Goal: Communication & Community: Share content

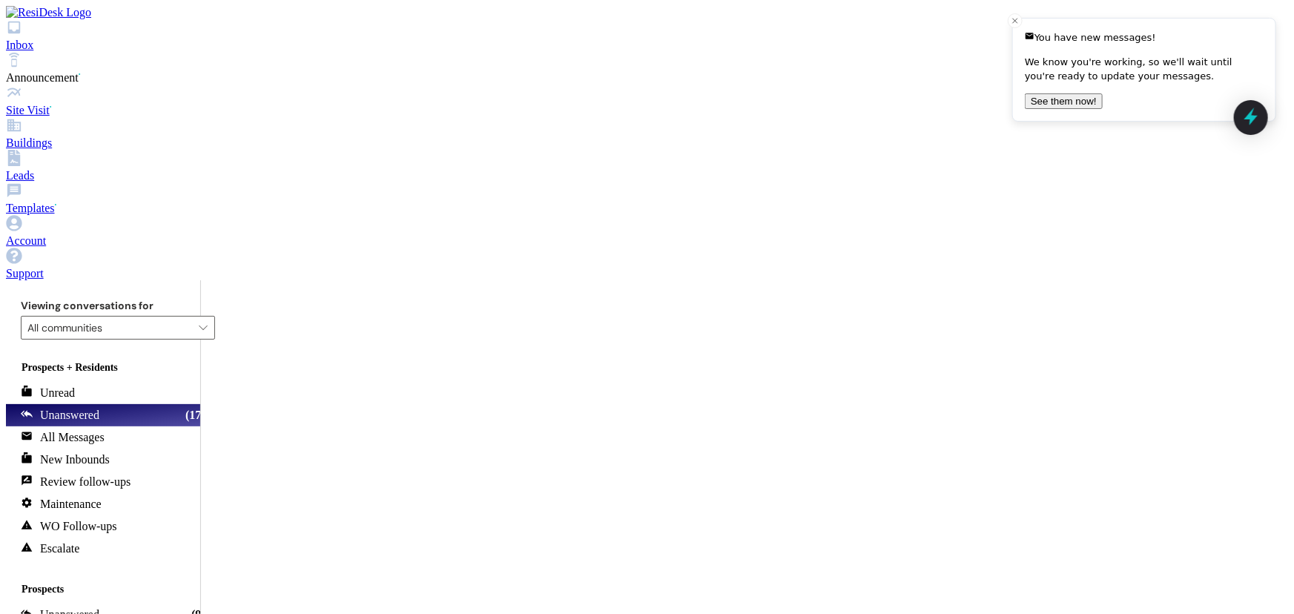
scroll to position [771, 0]
drag, startPoint x: 676, startPoint y: 454, endPoint x: 501, endPoint y: 433, distance: 175.6
copy div "Good afternoon! A renewal lease has been sent for winter semester and is awaiti…"
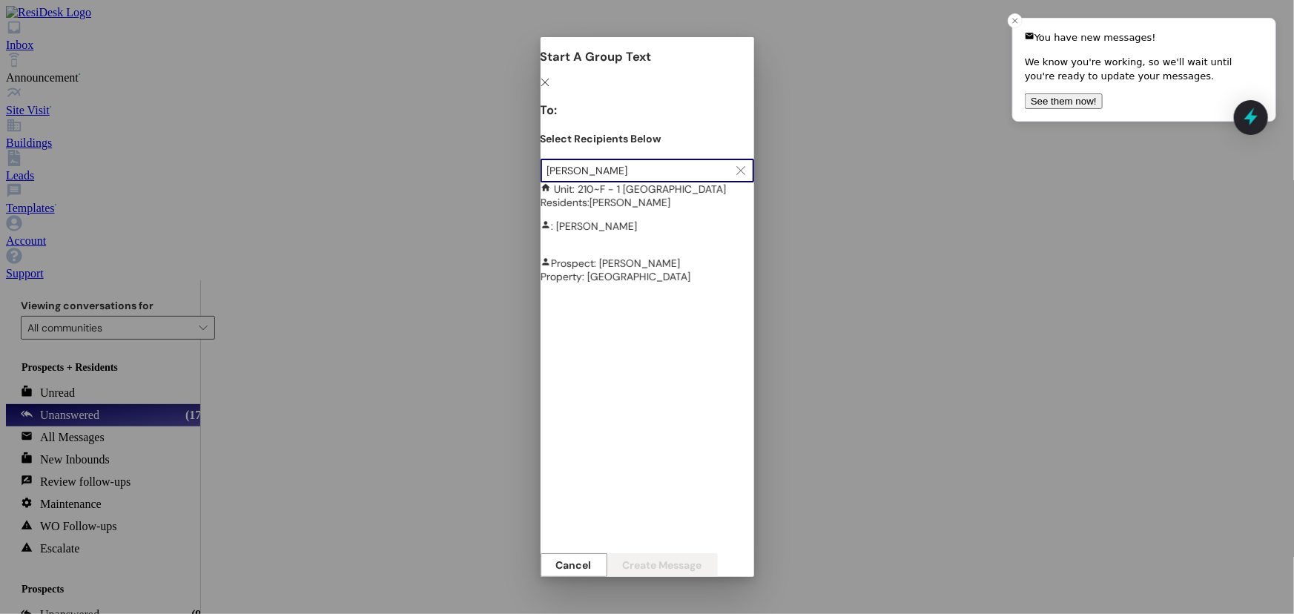
type input "[PERSON_NAME]"
click at [541, 209] on div "Unit: 210~F - 1 Nauvoo House Residents: [PERSON_NAME]" at bounding box center [648, 195] width 214 height 27
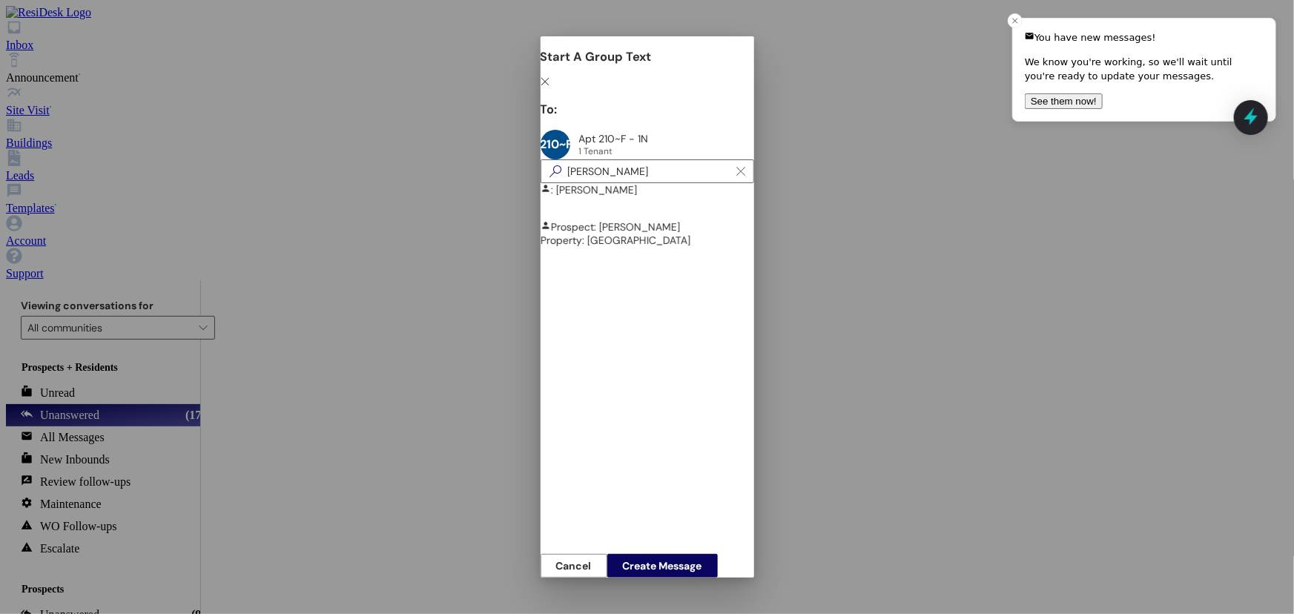
click at [754, 466] on div "Start A Group Text  To: 210~F Apt 210~F - 1N Apt 210~F - 1N 1 Tenant 1 Tenant …" at bounding box center [648, 313] width 214 height 529
click at [702, 561] on span "Create Message" at bounding box center [662, 566] width 79 height 10
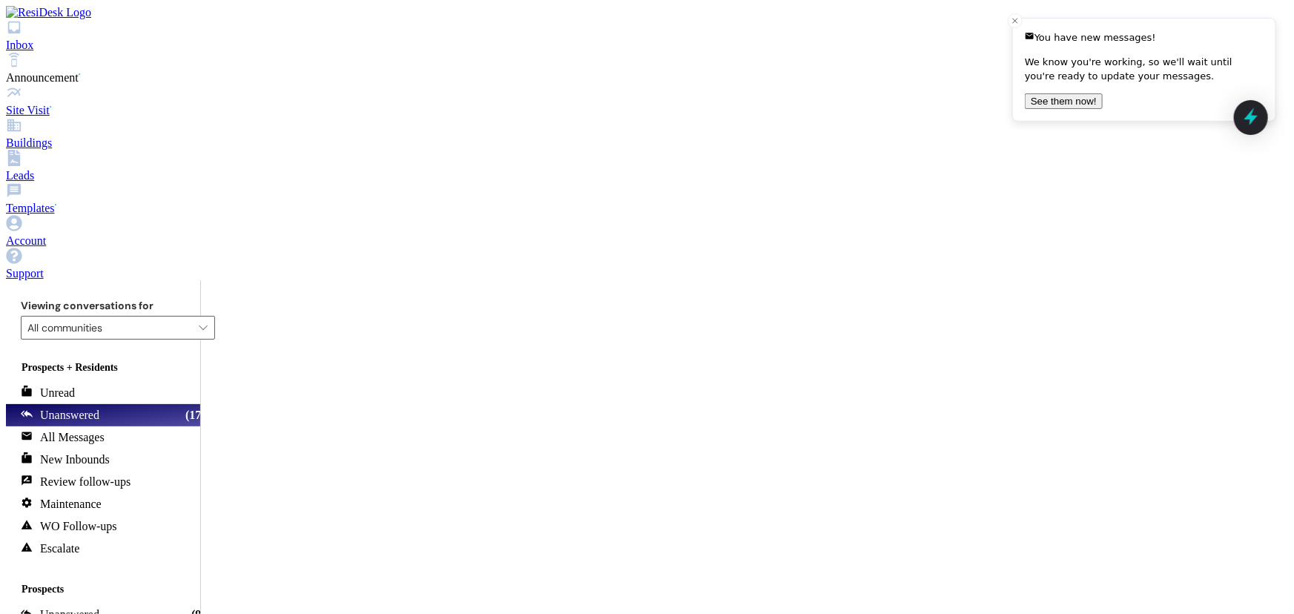
paste textarea "Good afternoon! A renewal lease has been sent for winter semester and is awaiti…"
type textarea "Good afternoon! A renewal lease has been sent for winter semester and is awaiti…"
drag, startPoint x: 476, startPoint y: 570, endPoint x: 381, endPoint y: 512, distance: 111.6
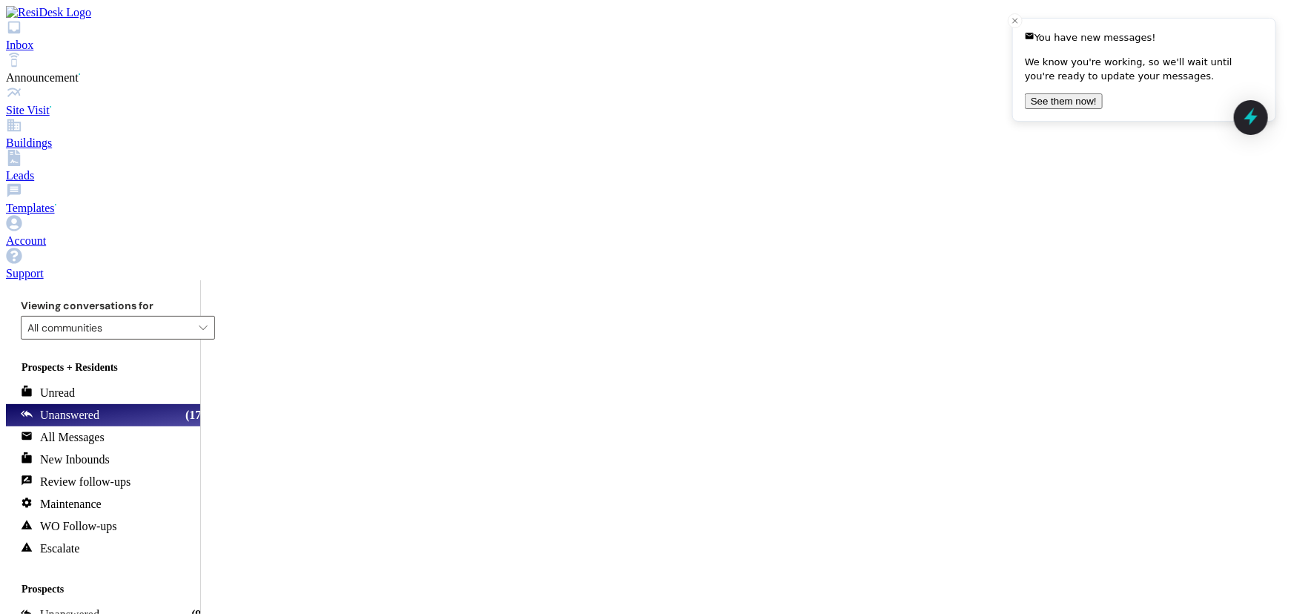
type textarea "g"
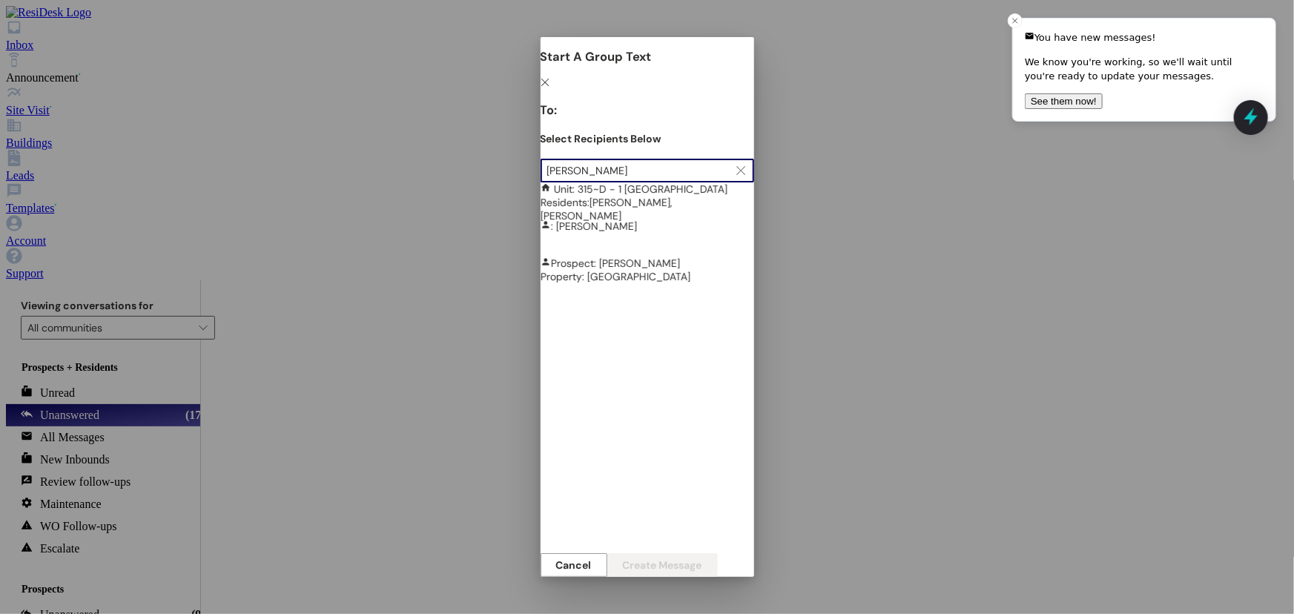
type input "[PERSON_NAME]"
click at [541, 233] on div ": [PERSON_NAME]" at bounding box center [648, 226] width 214 height 13
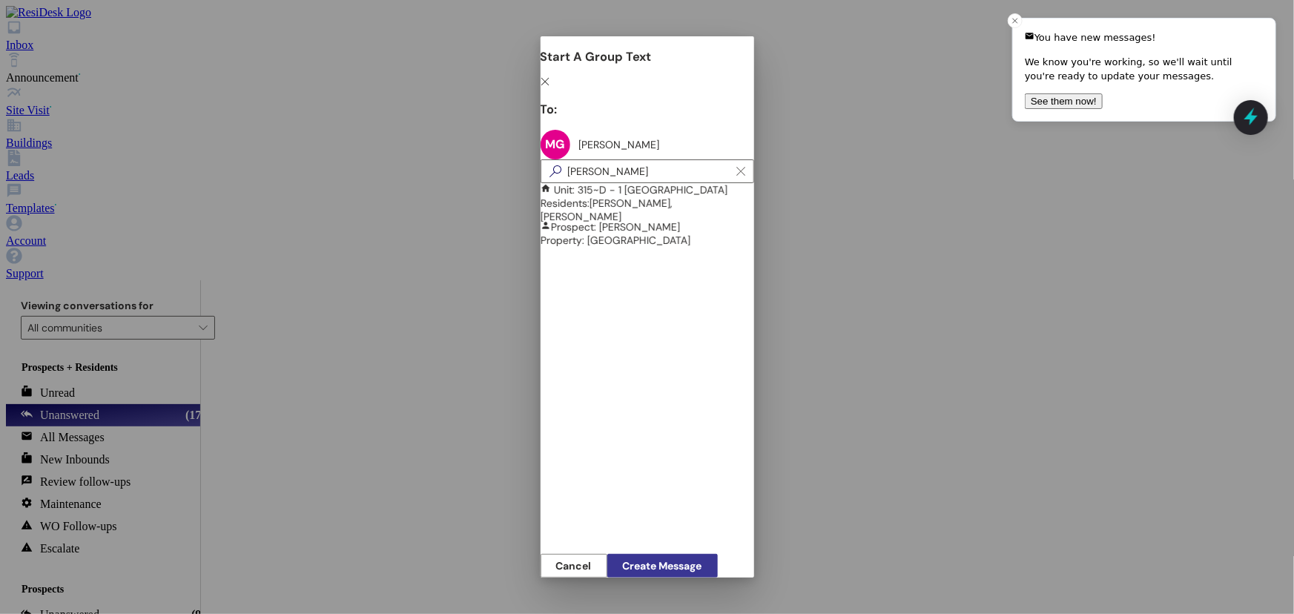
click at [702, 561] on span "Create Message" at bounding box center [662, 566] width 79 height 10
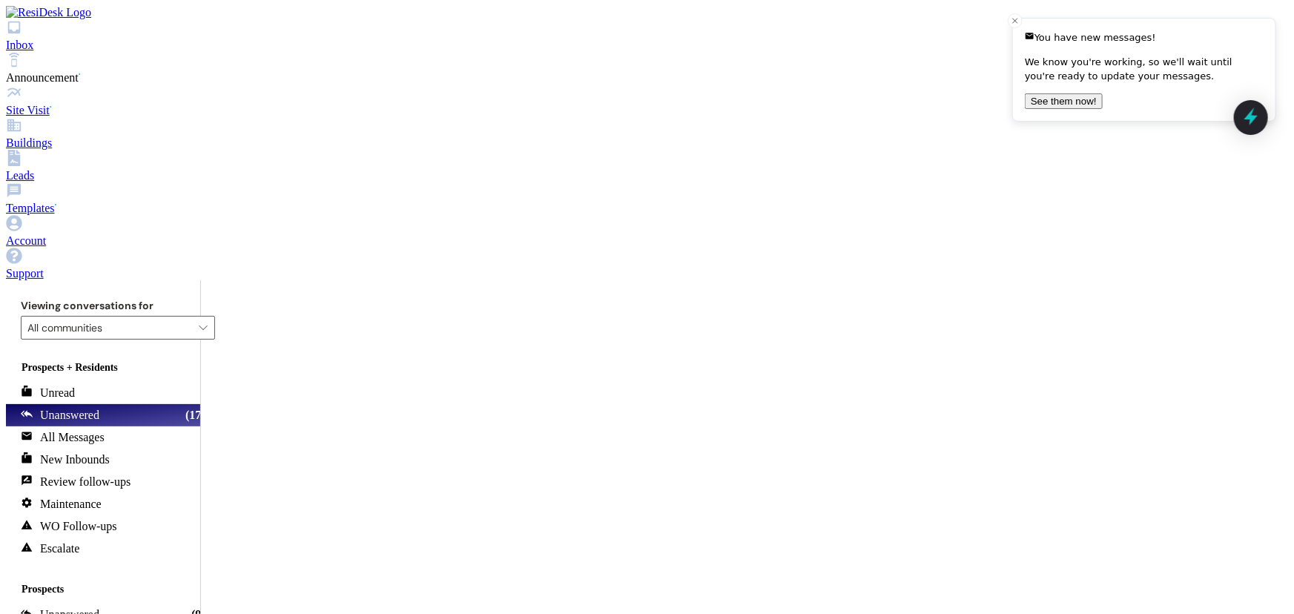
scroll to position [0, 0]
paste textarea "Good afternoon! A renewal lease has been sent for winter semester and is awaiti…"
type textarea "Good afternoon! A renewal lease has been sent for winter semester and is awaiti…"
